Goal: Transaction & Acquisition: Purchase product/service

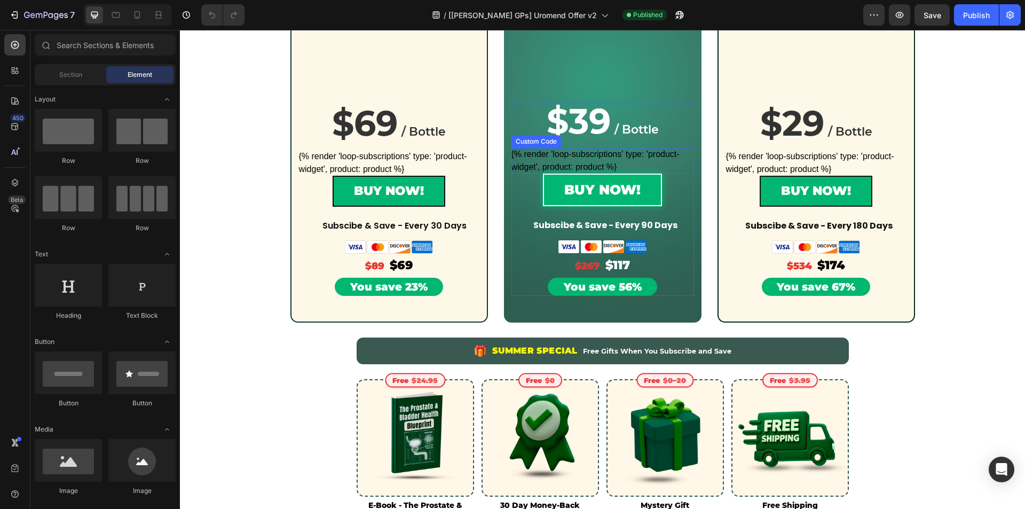
scroll to position [427, 0]
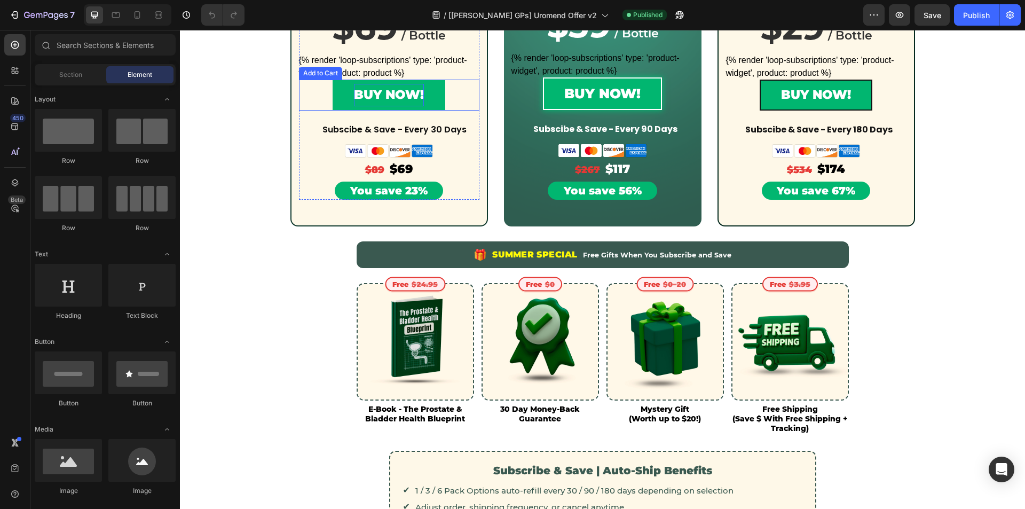
click at [398, 89] on div "BUY NOW!" at bounding box center [389, 95] width 70 height 22
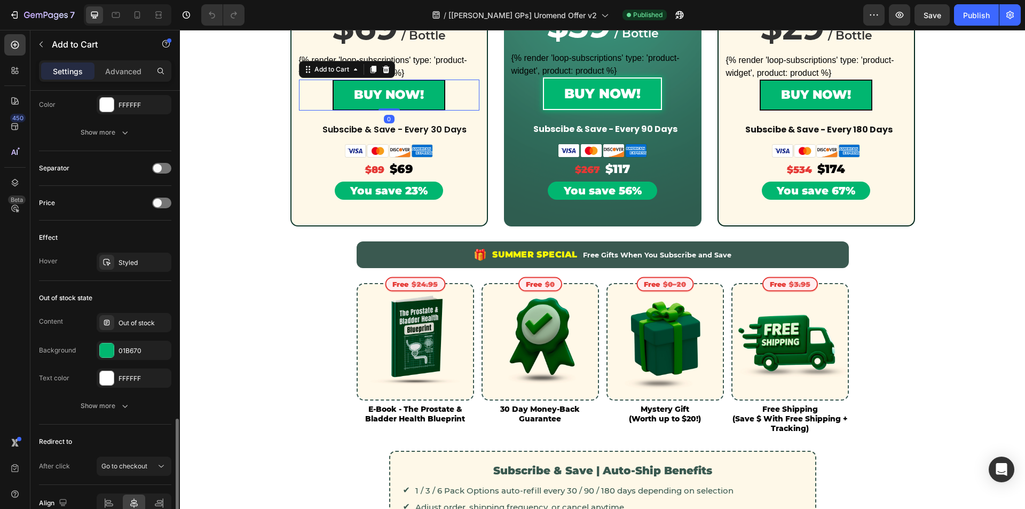
scroll to position [695, 0]
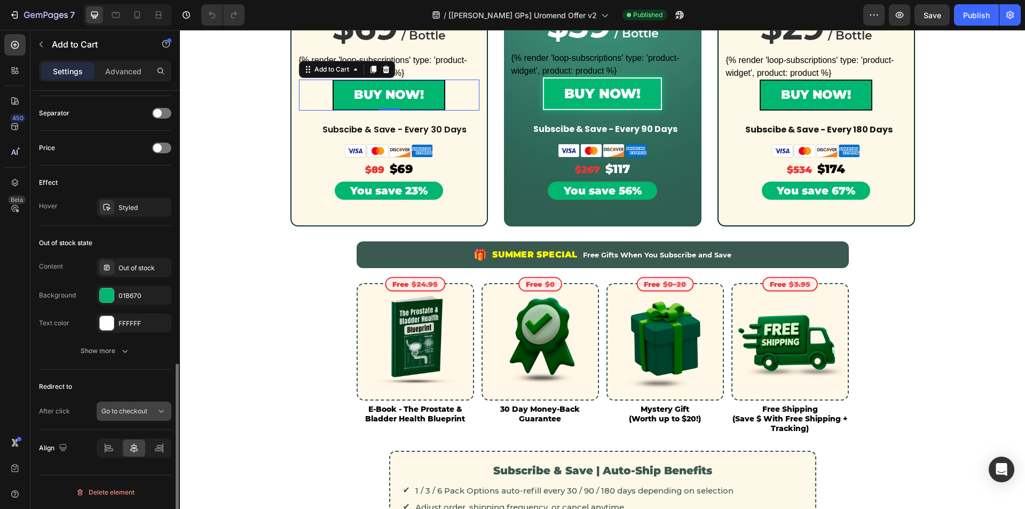
click at [147, 417] on button "Go to checkout" at bounding box center [134, 410] width 75 height 19
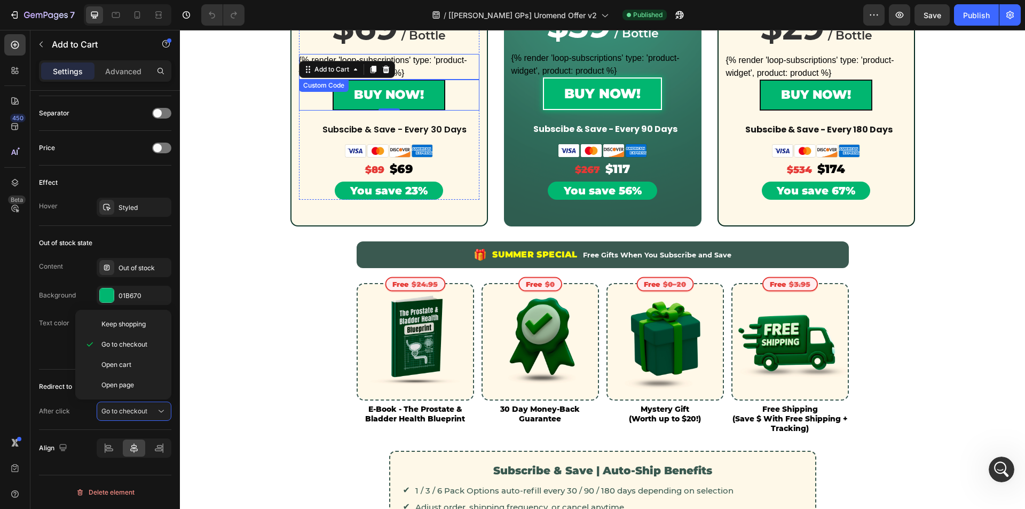
scroll to position [0, 0]
drag, startPoint x: 642, startPoint y: 11, endPoint x: 648, endPoint y: 12, distance: 6.4
click at [644, 11] on div "Published" at bounding box center [644, 15] width 44 height 11
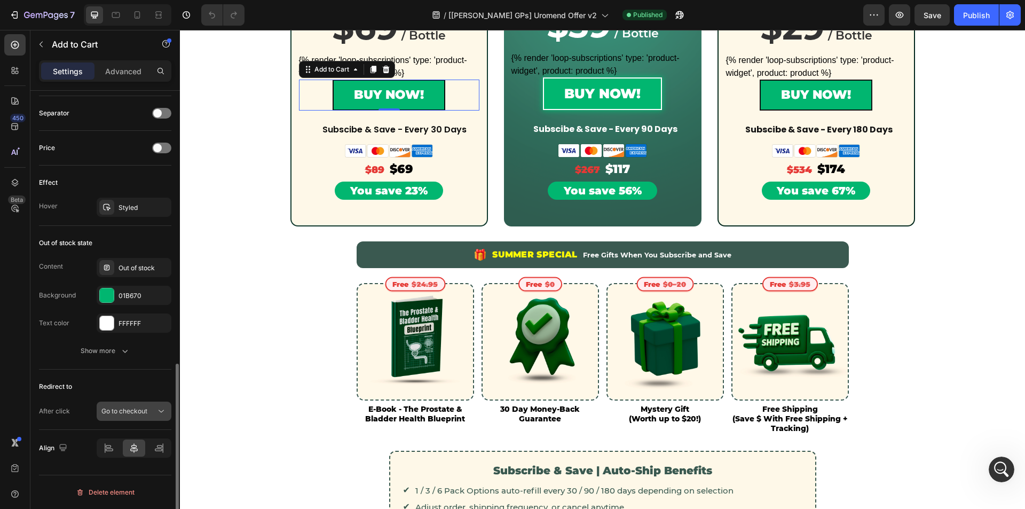
click at [142, 414] on span "Go to checkout" at bounding box center [124, 411] width 46 height 8
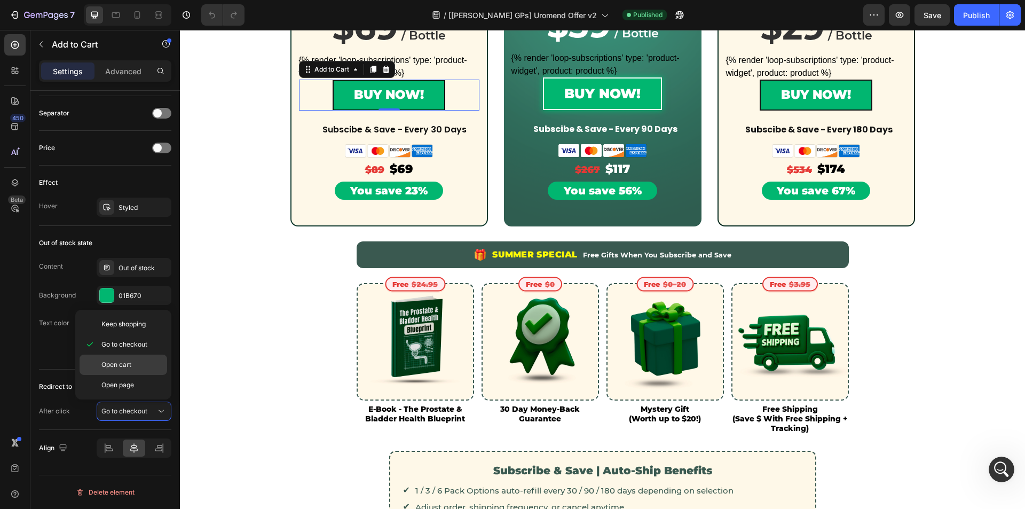
click at [138, 375] on div "Open cart" at bounding box center [124, 385] width 88 height 20
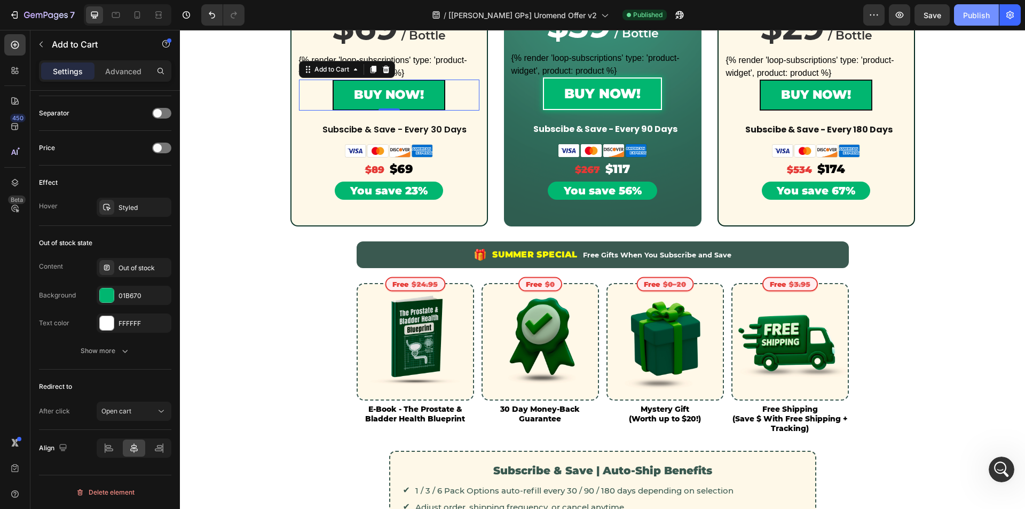
click at [978, 16] on div "Publish" at bounding box center [976, 15] width 27 height 11
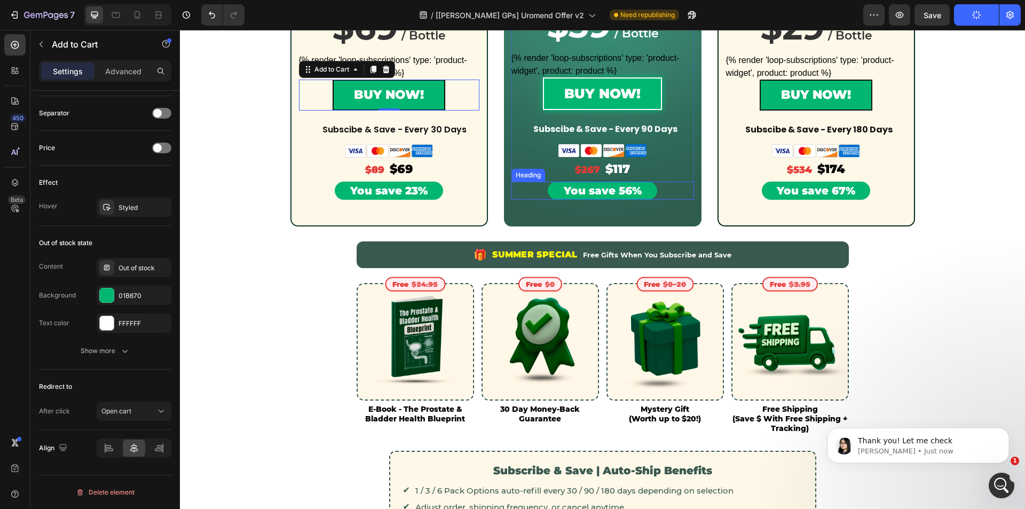
scroll to position [213, 0]
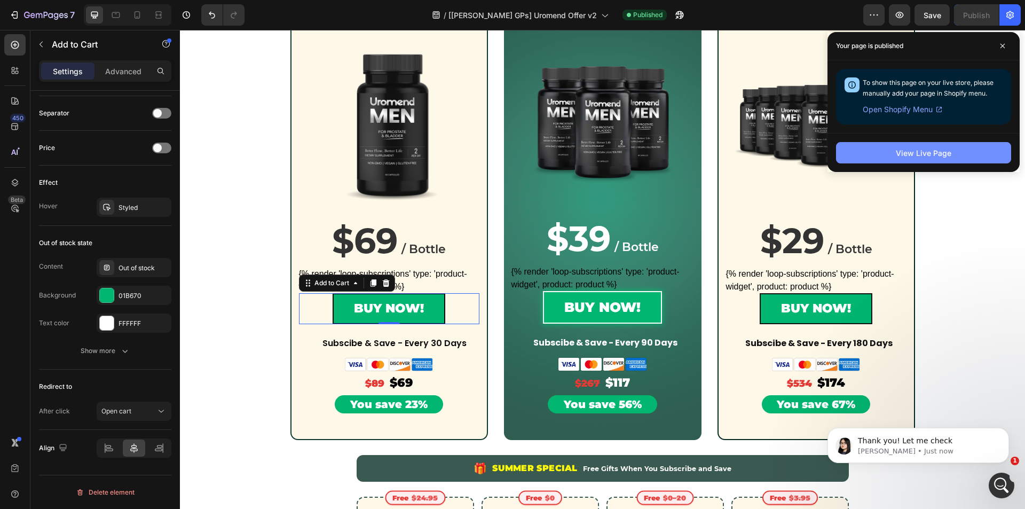
click at [885, 150] on button "View Live Page" at bounding box center [923, 152] width 175 height 21
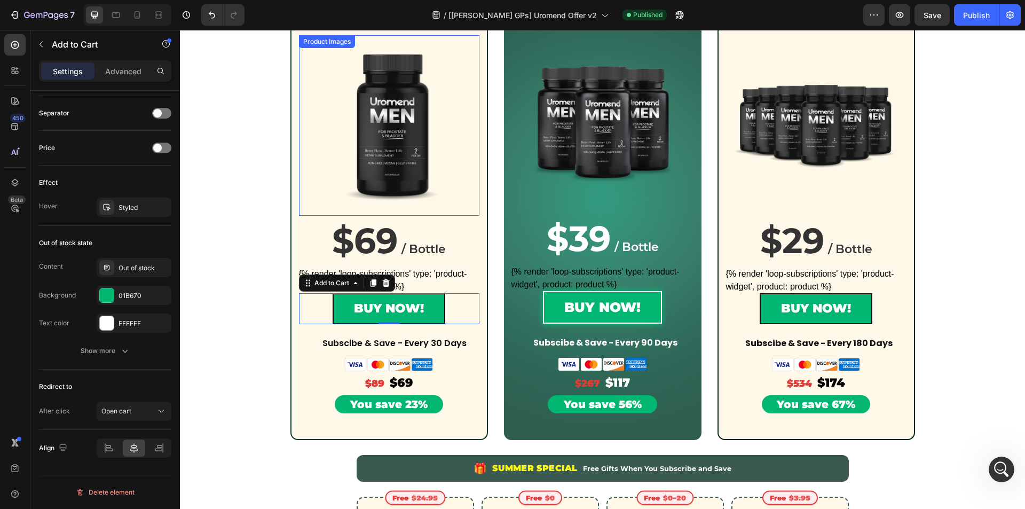
scroll to position [0, 0]
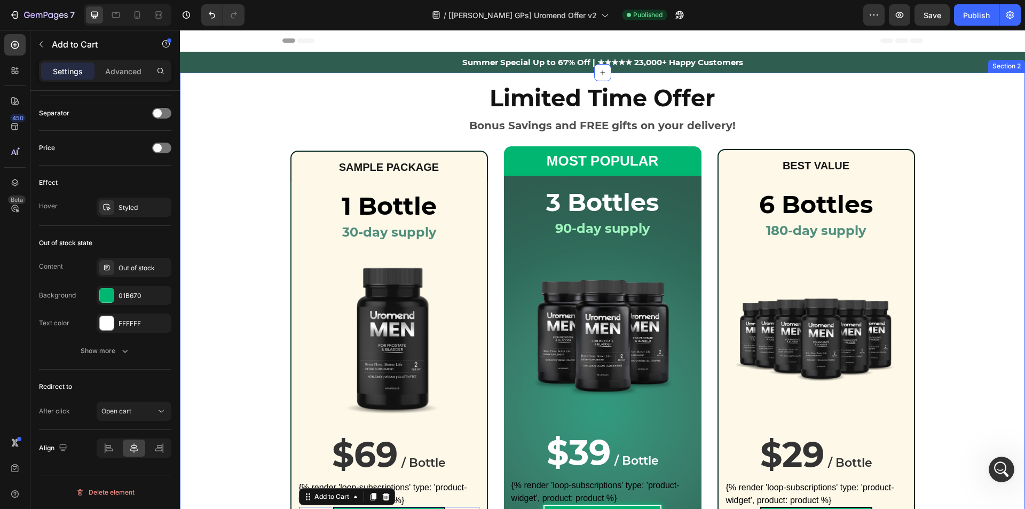
click at [972, 90] on div "Limited Time Offer Heading Bonus Savings and FREE gifts on your delivery! Text …" at bounding box center [602, 365] width 845 height 575
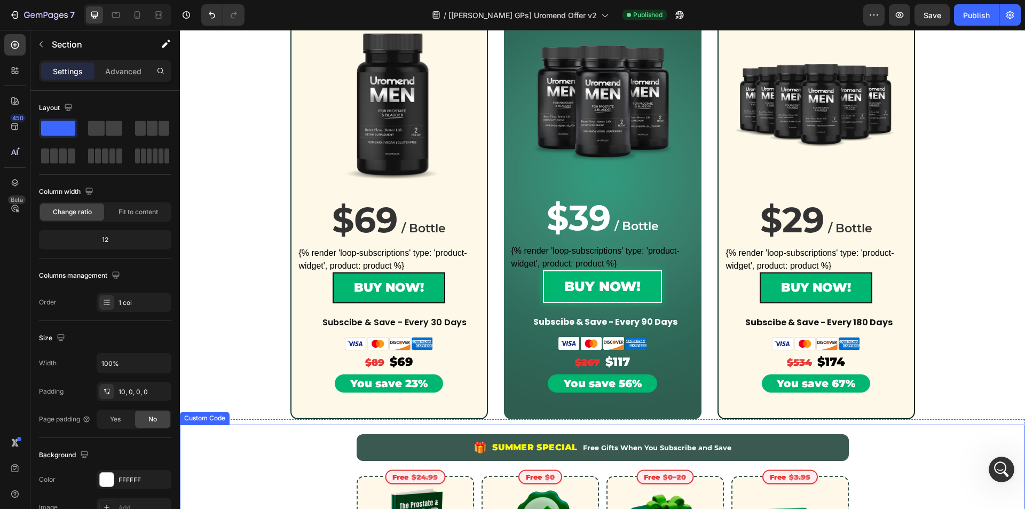
scroll to position [320, 0]
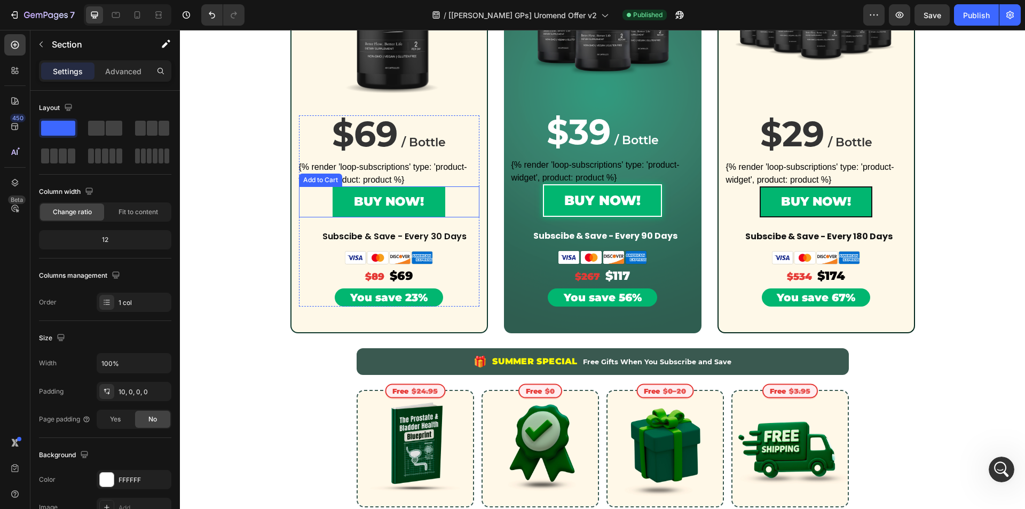
click at [336, 200] on button "BUY NOW!" at bounding box center [388, 201] width 113 height 30
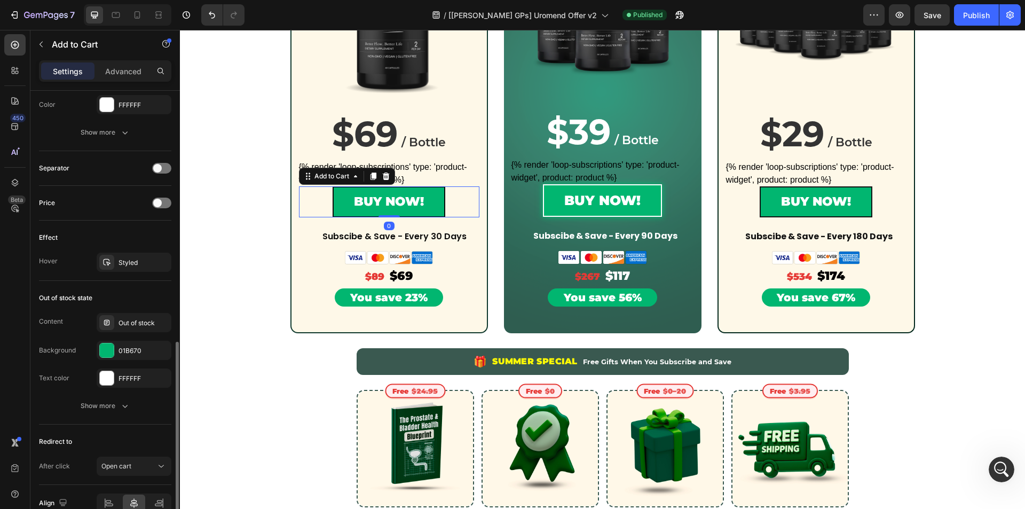
scroll to position [695, 0]
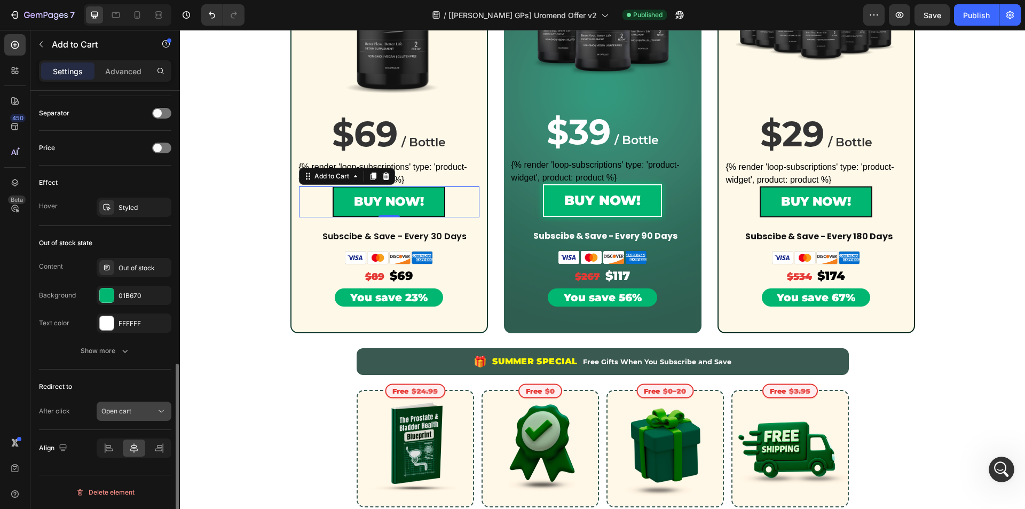
click at [111, 410] on span "Open cart" at bounding box center [116, 411] width 30 height 8
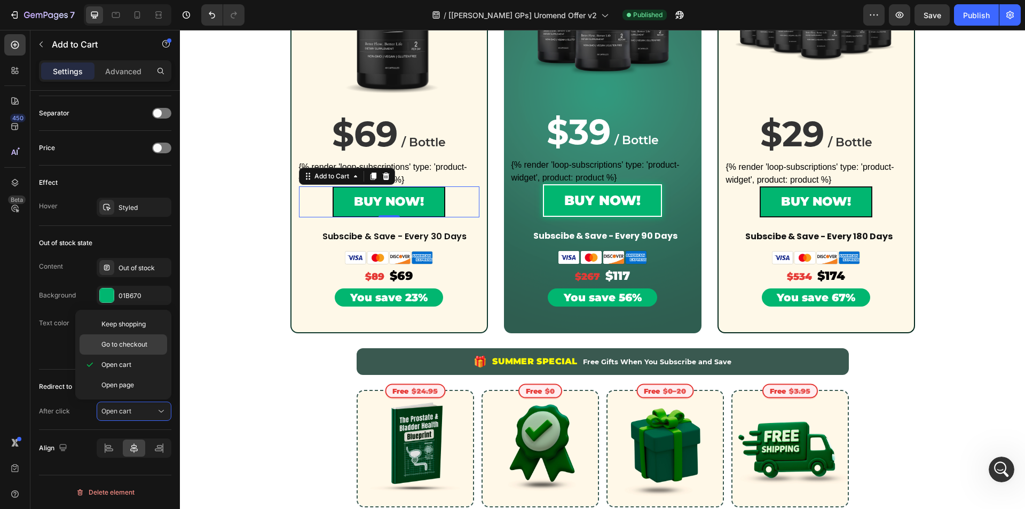
click at [142, 348] on span "Go to checkout" at bounding box center [124, 344] width 46 height 10
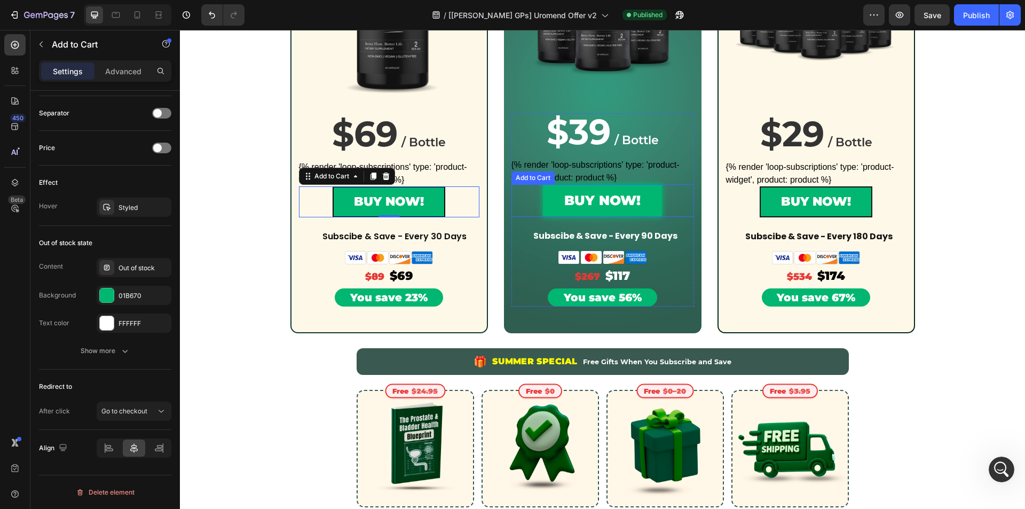
click at [547, 200] on button "BUY NOW!" at bounding box center [602, 200] width 119 height 33
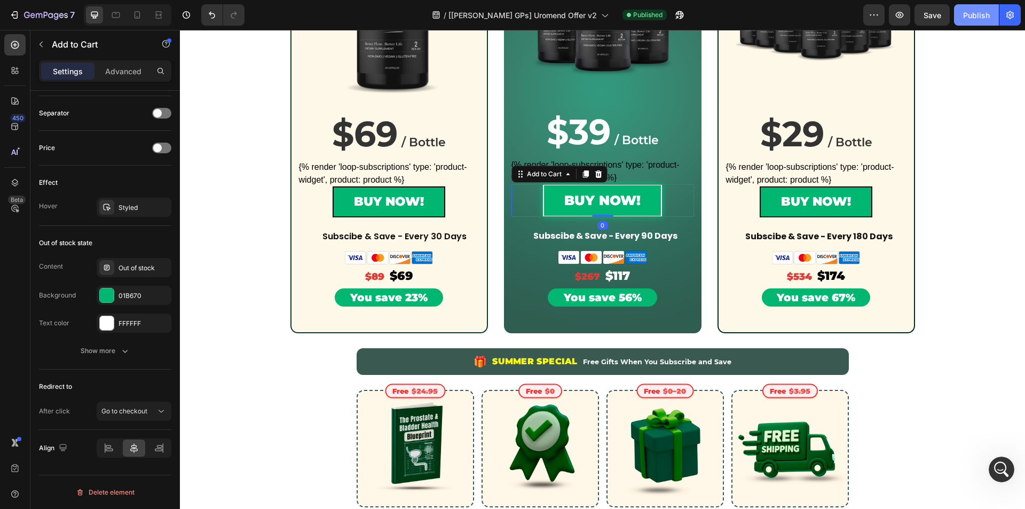
click at [980, 24] on button "Publish" at bounding box center [976, 14] width 45 height 21
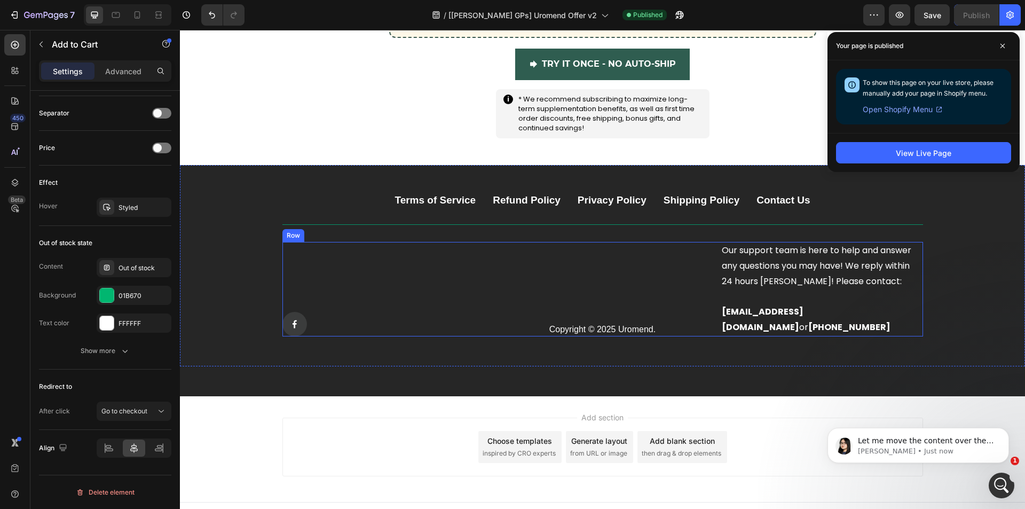
scroll to position [640, 0]
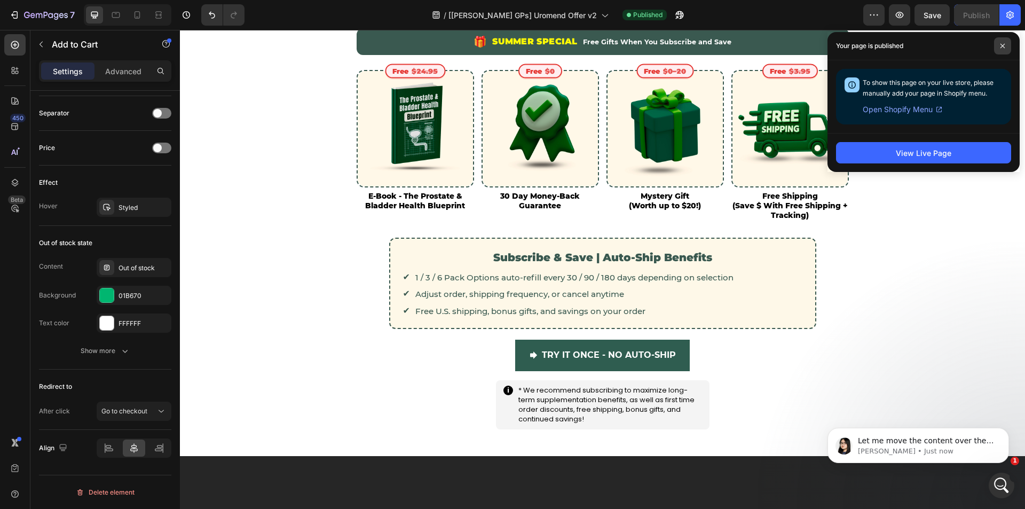
click at [1003, 49] on span at bounding box center [1002, 45] width 17 height 17
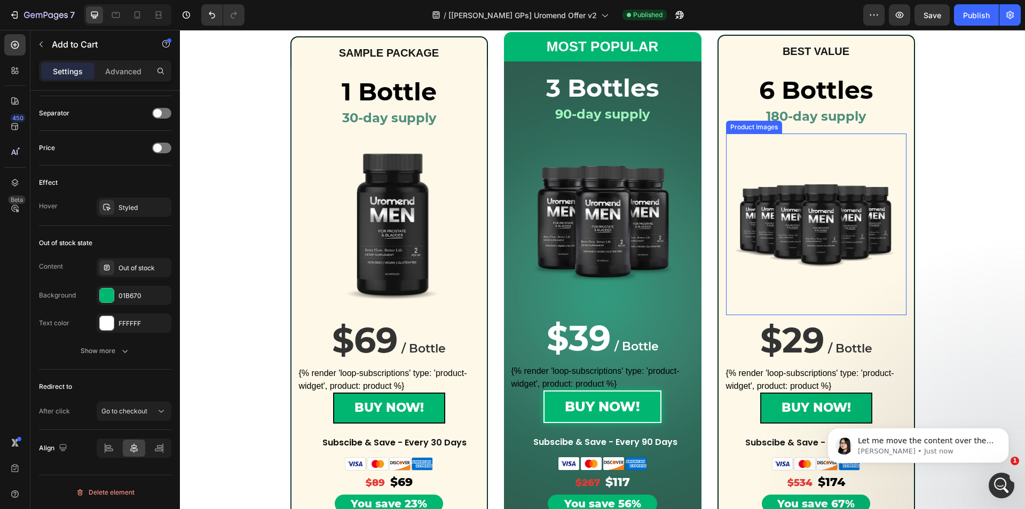
scroll to position [0, 0]
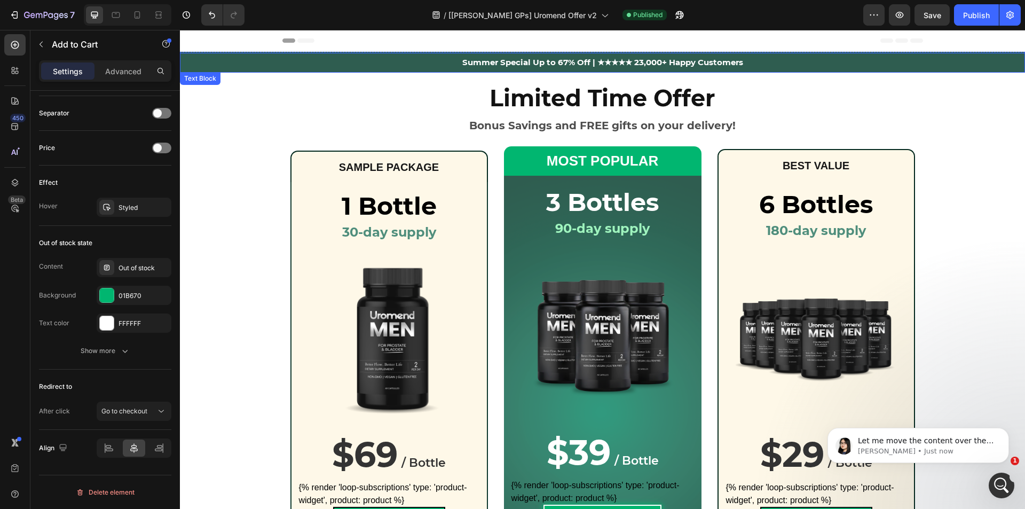
click at [952, 69] on p "Summer Special Up to 67% Off | ★★★★★ 23,000+ Happy Customers" at bounding box center [602, 62] width 843 height 17
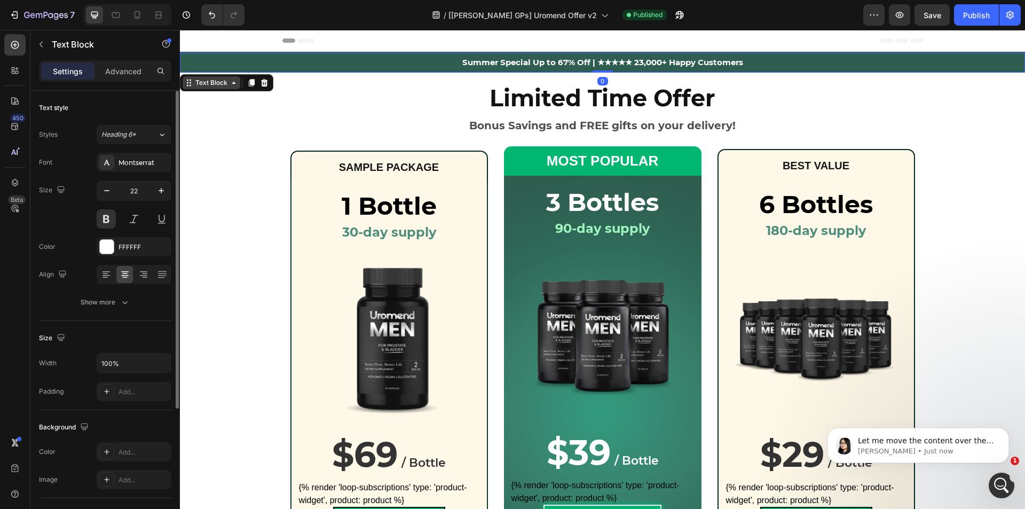
click at [216, 84] on div "Text Block" at bounding box center [211, 83] width 36 height 10
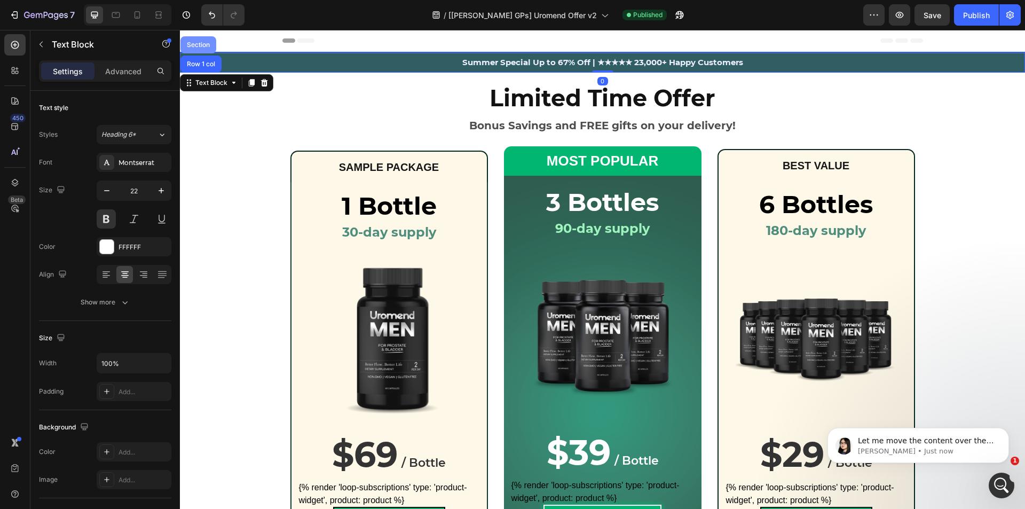
click at [205, 45] on div "Section" at bounding box center [198, 45] width 27 height 6
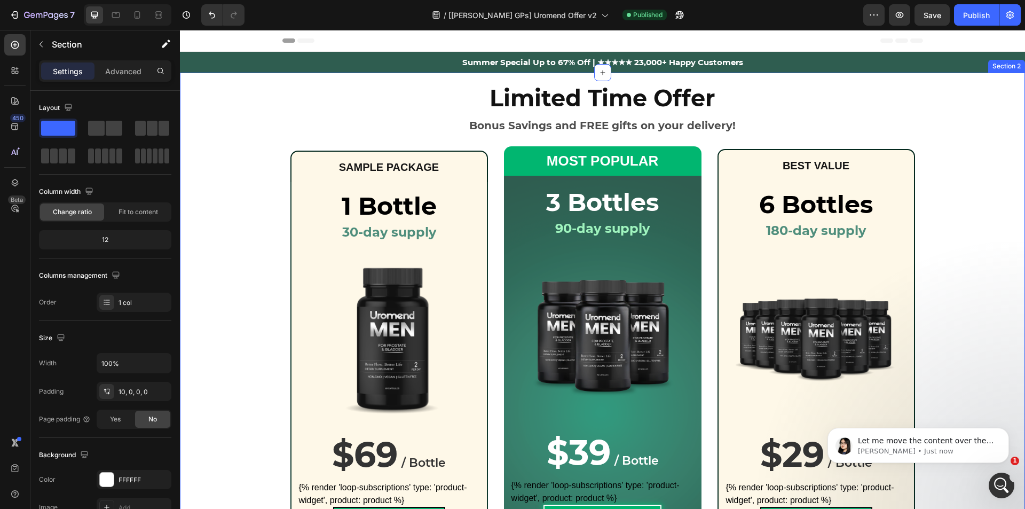
click at [219, 90] on div "Limited Time Offer Heading Bonus Savings and FREE gifts on your delivery! Text …" at bounding box center [602, 365] width 845 height 575
